Goal: Task Accomplishment & Management: Use online tool/utility

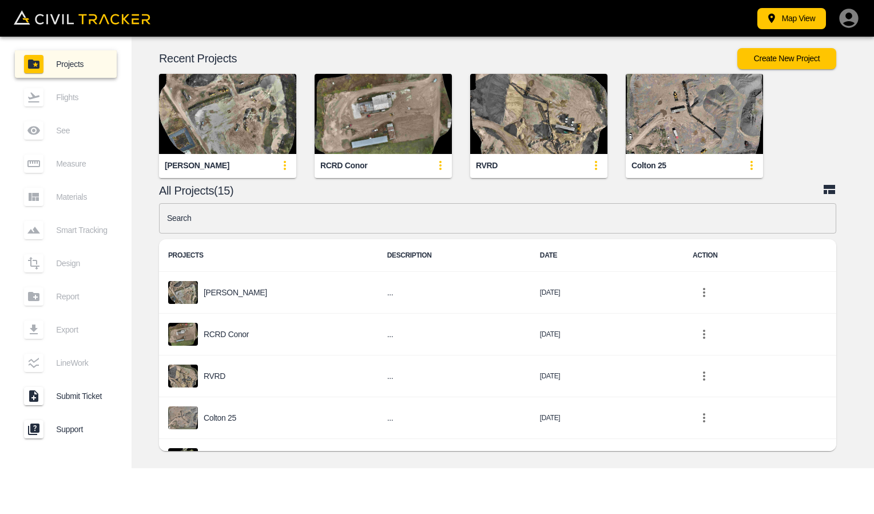
click at [247, 172] on div "[PERSON_NAME]" at bounding box center [227, 165] width 137 height 23
click at [252, 121] on img "button" at bounding box center [227, 114] width 137 height 80
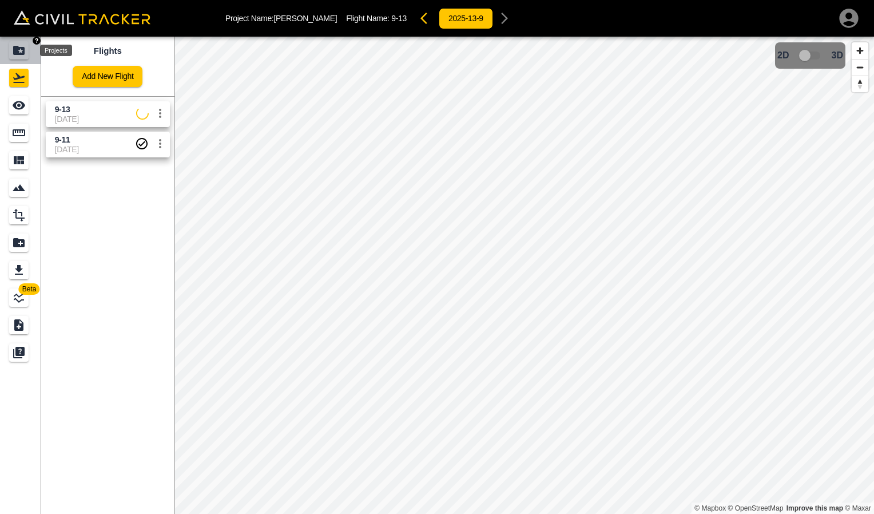
click at [24, 53] on icon "Projects" at bounding box center [18, 50] width 11 height 9
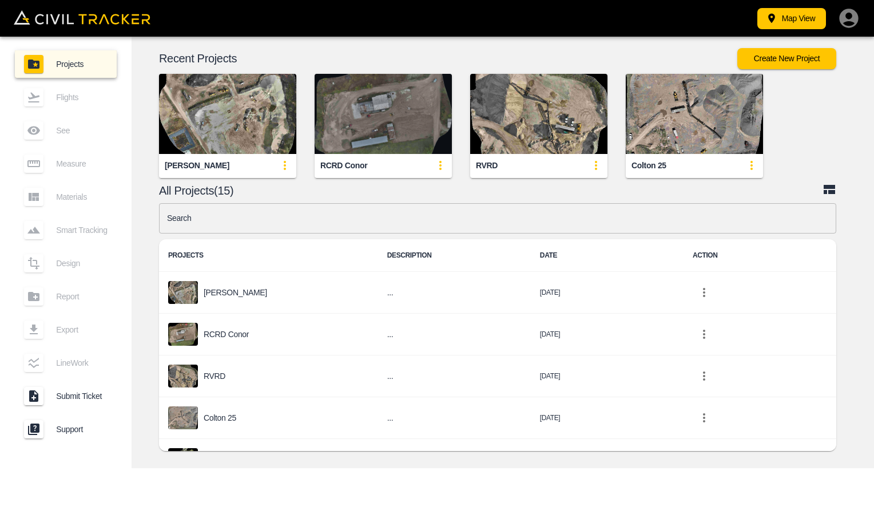
click at [379, 119] on img "button" at bounding box center [383, 114] width 137 height 80
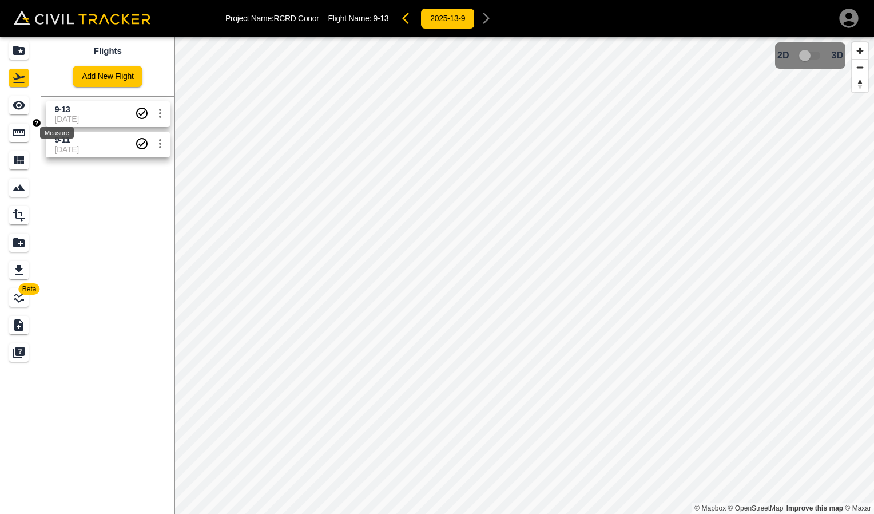
click at [10, 136] on div "Measure" at bounding box center [18, 133] width 19 height 18
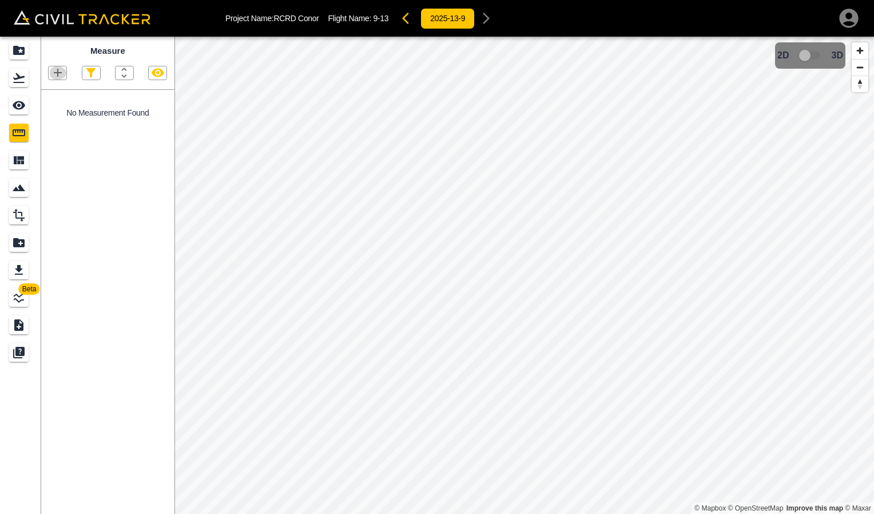
click at [60, 75] on icon "button" at bounding box center [58, 73] width 14 height 14
click at [49, 134] on div "Polygon" at bounding box center [43, 127] width 50 height 23
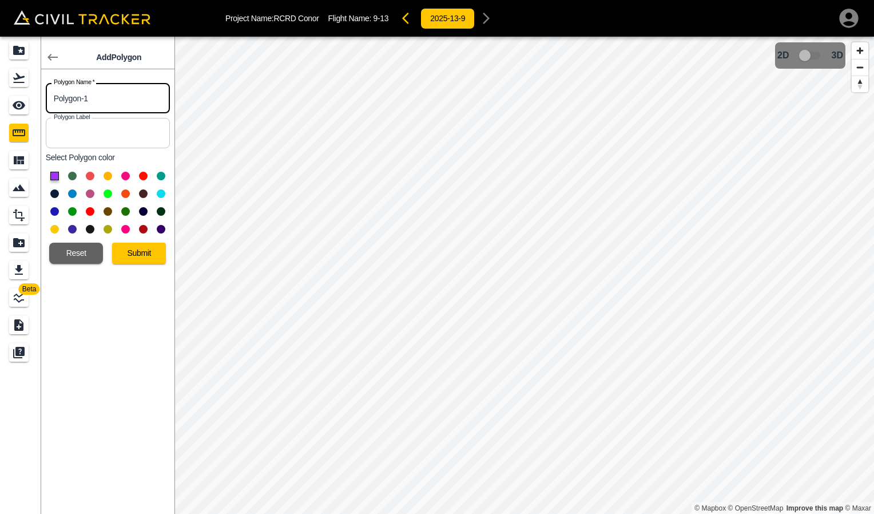
click at [106, 101] on input "Polygon-1" at bounding box center [108, 98] width 124 height 30
type input "P"
type input "base"
click at [89, 176] on button at bounding box center [90, 176] width 9 height 9
click at [129, 257] on button "Submit" at bounding box center [139, 253] width 54 height 21
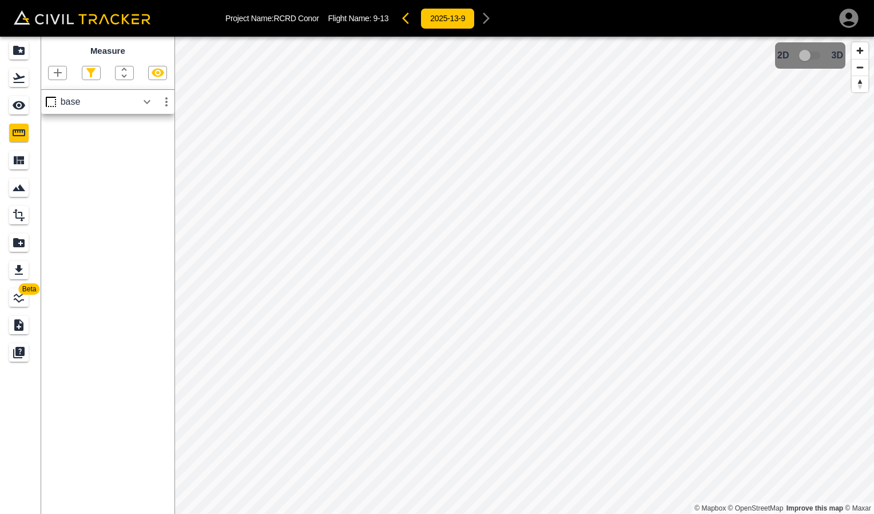
click at [98, 100] on div "base" at bounding box center [99, 102] width 77 height 10
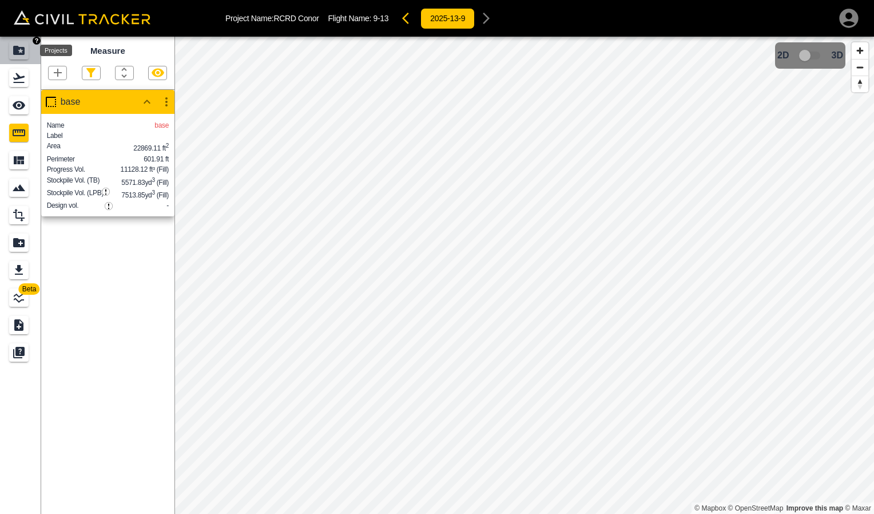
click at [19, 57] on icon "Projects" at bounding box center [19, 50] width 14 height 14
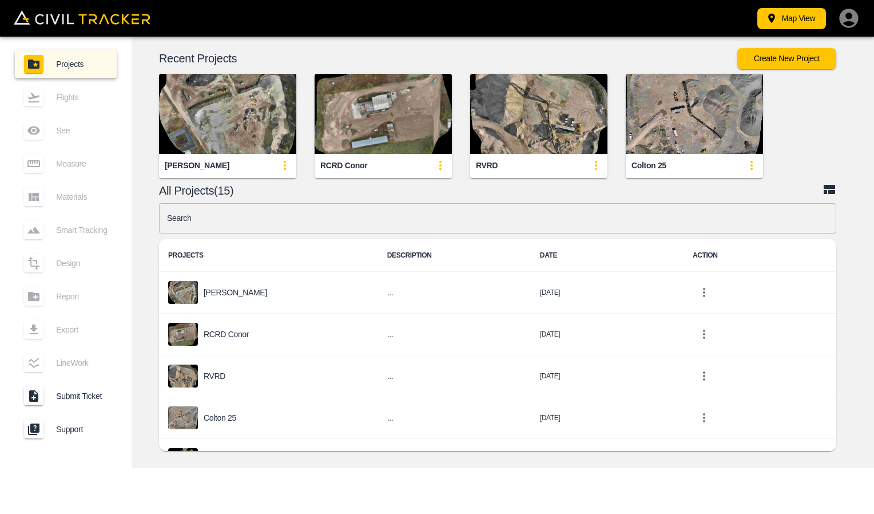
click at [249, 168] on div "[PERSON_NAME]" at bounding box center [227, 165] width 137 height 23
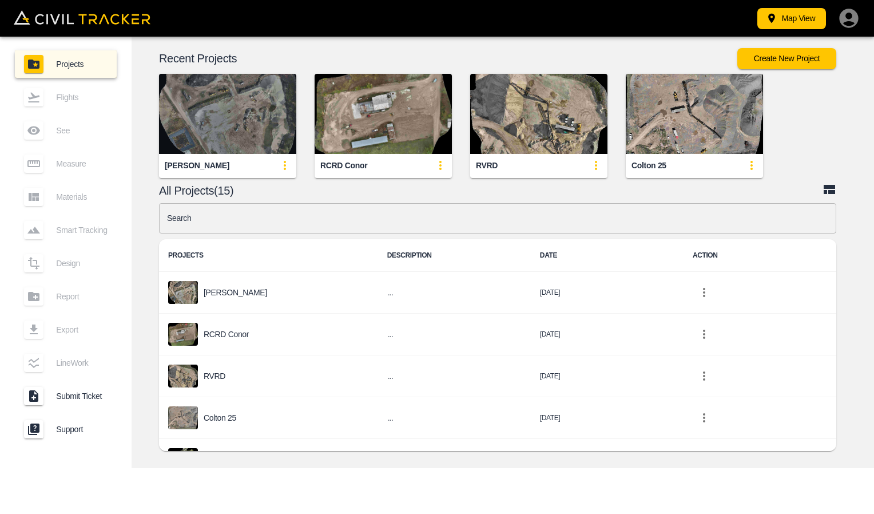
click at [200, 113] on img "button" at bounding box center [227, 114] width 137 height 80
